Goal: Information Seeking & Learning: Learn about a topic

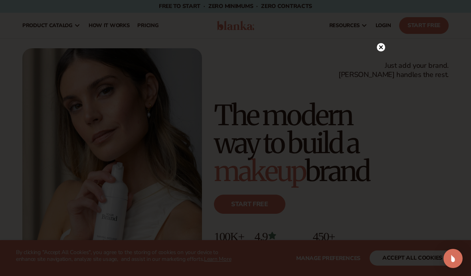
click at [383, 46] on icon at bounding box center [381, 47] width 4 height 4
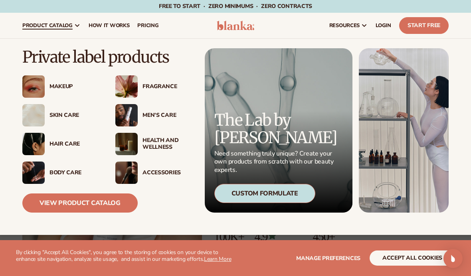
click at [58, 85] on div "Makeup" at bounding box center [74, 86] width 50 height 7
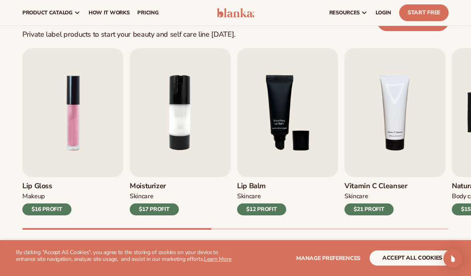
scroll to position [229, 0]
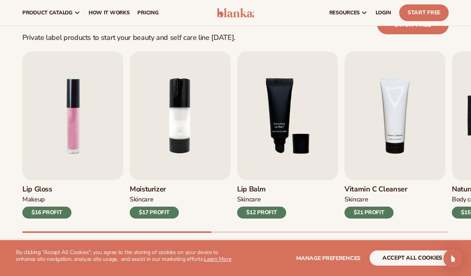
click at [311, 158] on img "3 / 9" at bounding box center [287, 115] width 101 height 129
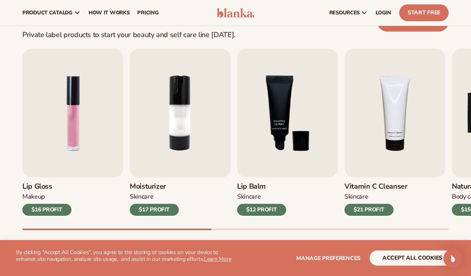
scroll to position [231, 0]
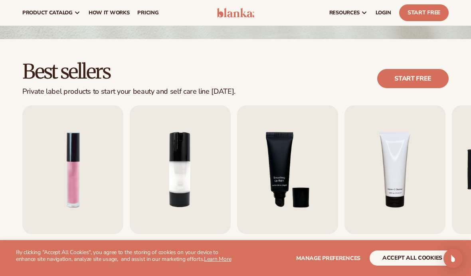
click at [277, 206] on img "3 / 9" at bounding box center [287, 169] width 101 height 129
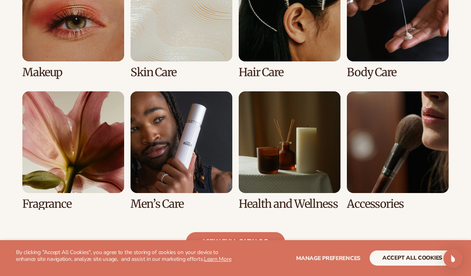
scroll to position [637, 0]
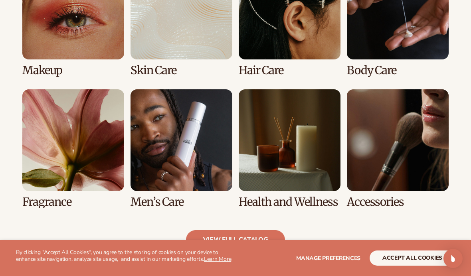
click at [374, 127] on link "8 / 8" at bounding box center [398, 148] width 102 height 119
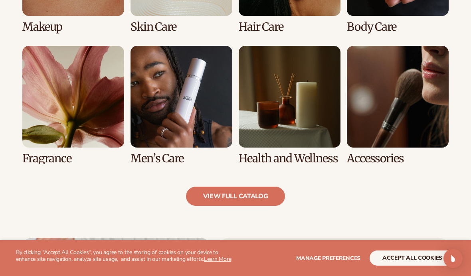
click at [388, 95] on link "8 / 8" at bounding box center [398, 105] width 102 height 119
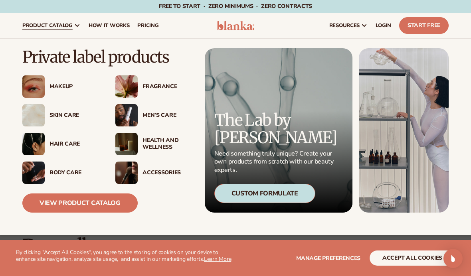
click at [177, 168] on div "Accessories" at bounding box center [153, 173] width 77 height 22
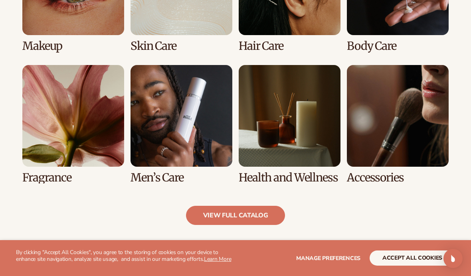
scroll to position [667, 0]
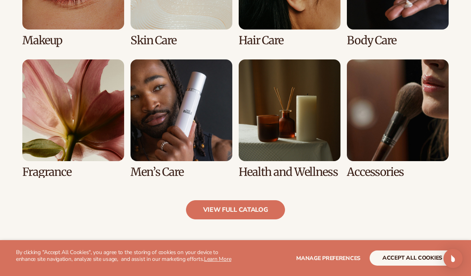
click at [270, 207] on link "view full catalog" at bounding box center [235, 209] width 99 height 19
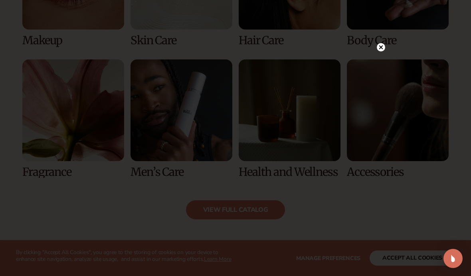
scroll to position [667, 0]
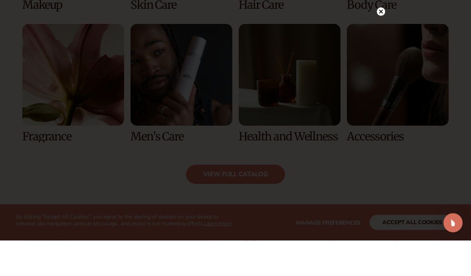
click at [377, 40] on div at bounding box center [381, 47] width 8 height 14
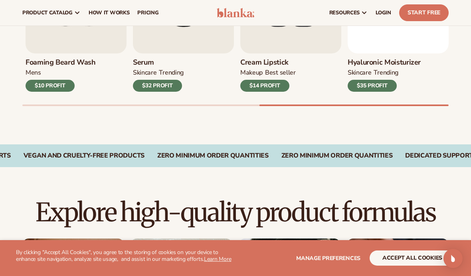
scroll to position [348, 0]
